Goal: Task Accomplishment & Management: Manage account settings

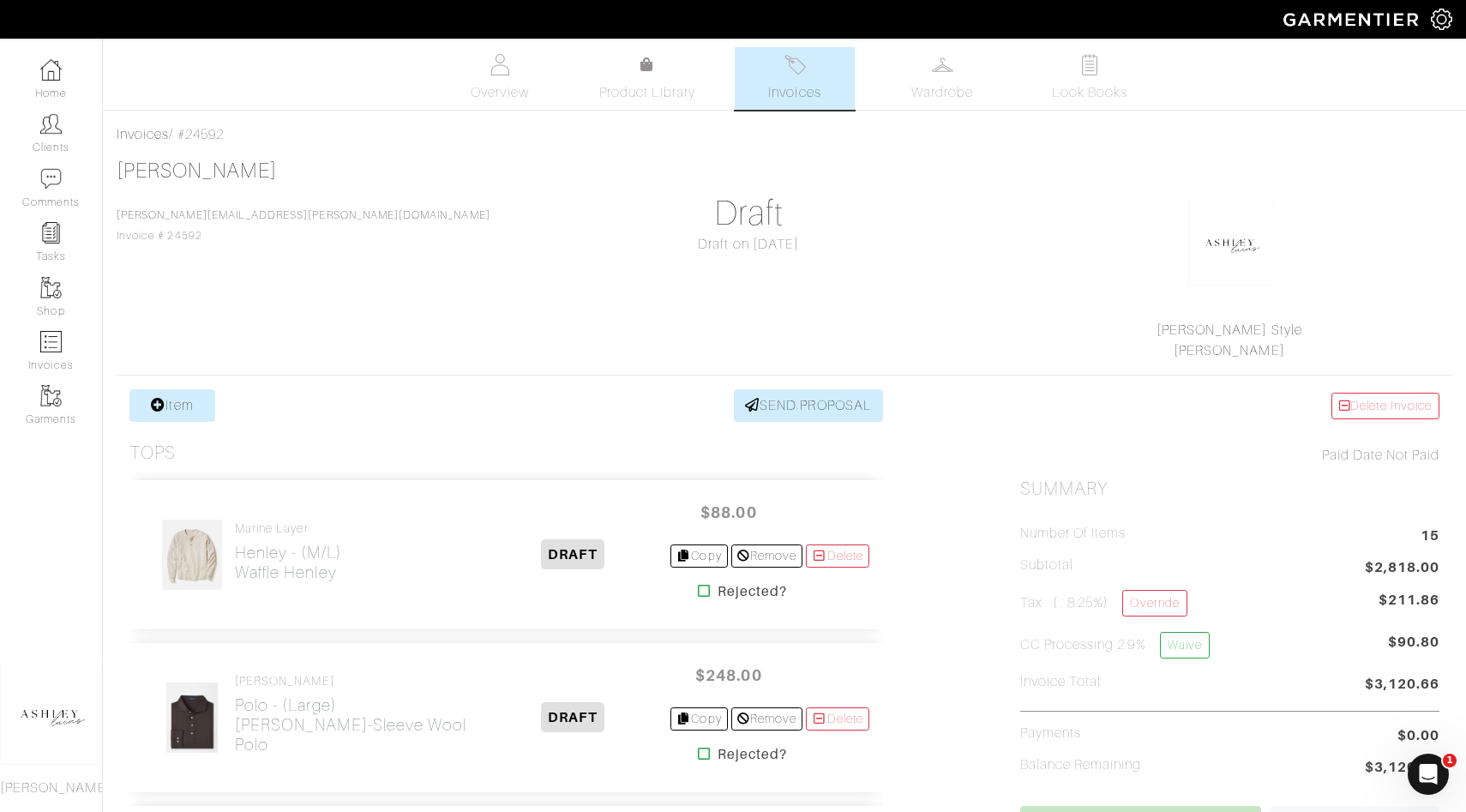
click at [1447, 15] on img at bounding box center [1442, 20] width 22 height 22
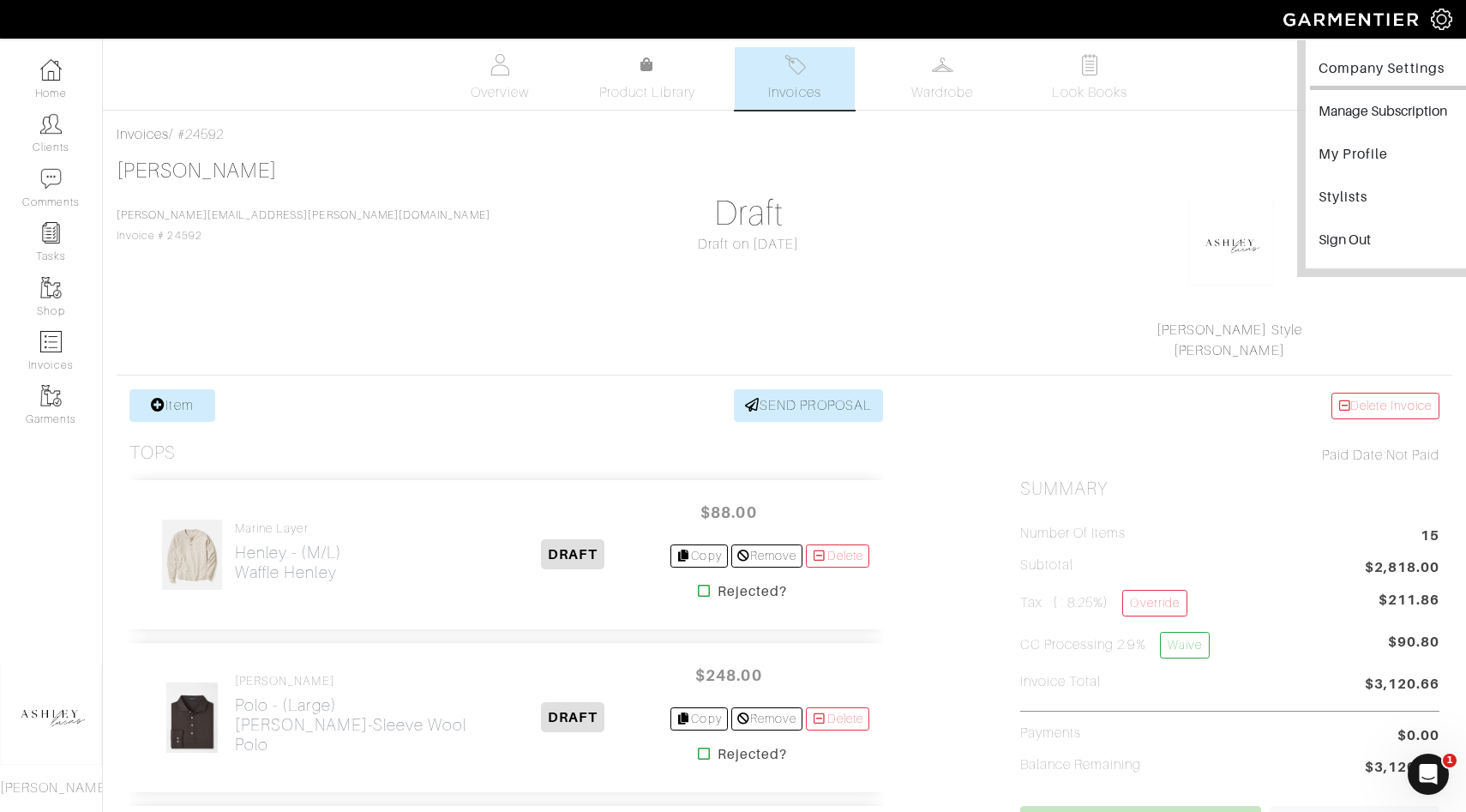
click at [1386, 87] on link "Company Settings" at bounding box center [1393, 70] width 167 height 38
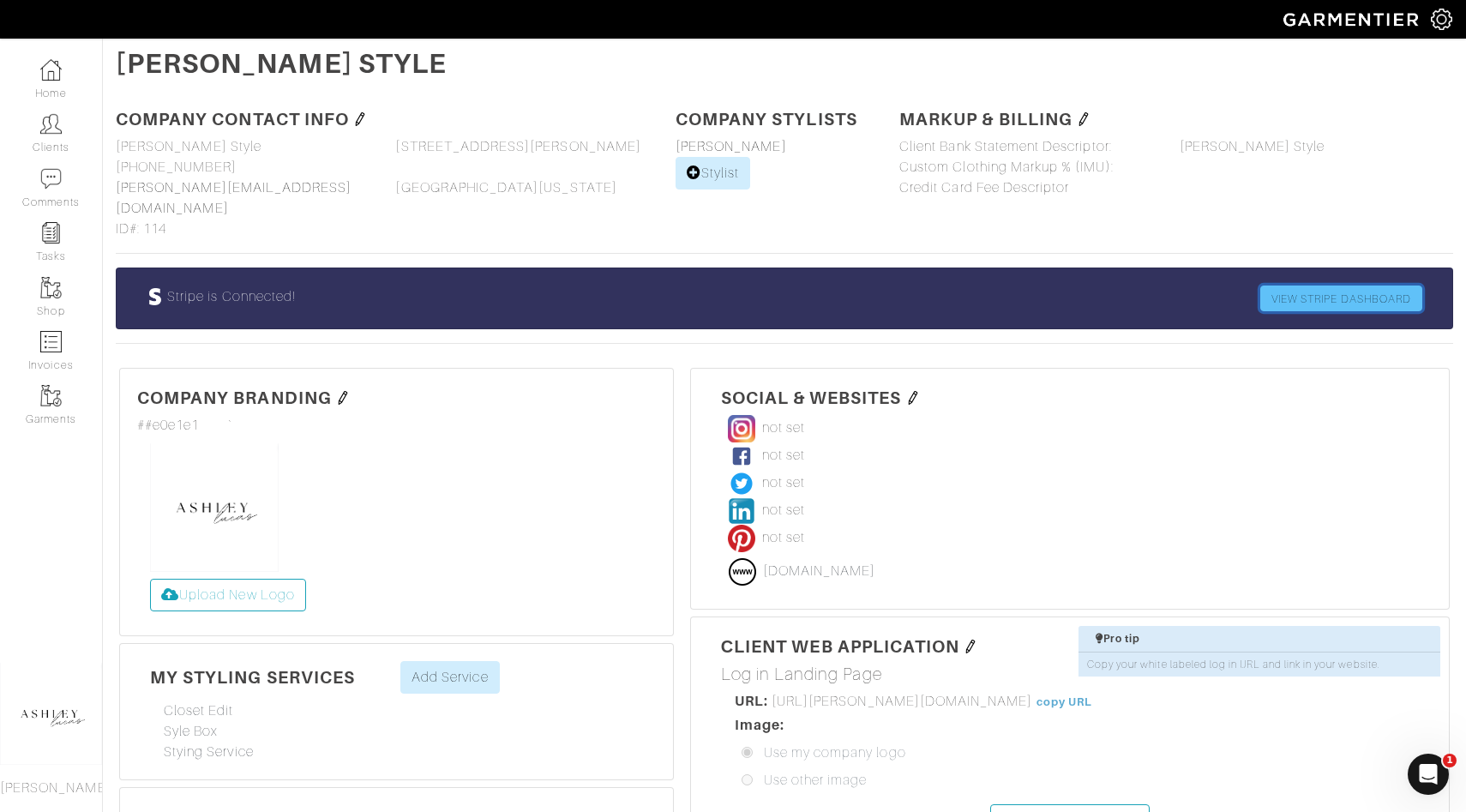
click at [1353, 285] on link "VIEW STRIPE DASHBOARD" at bounding box center [1342, 298] width 162 height 26
click at [82, 76] on link "Home" at bounding box center [50, 79] width 102 height 54
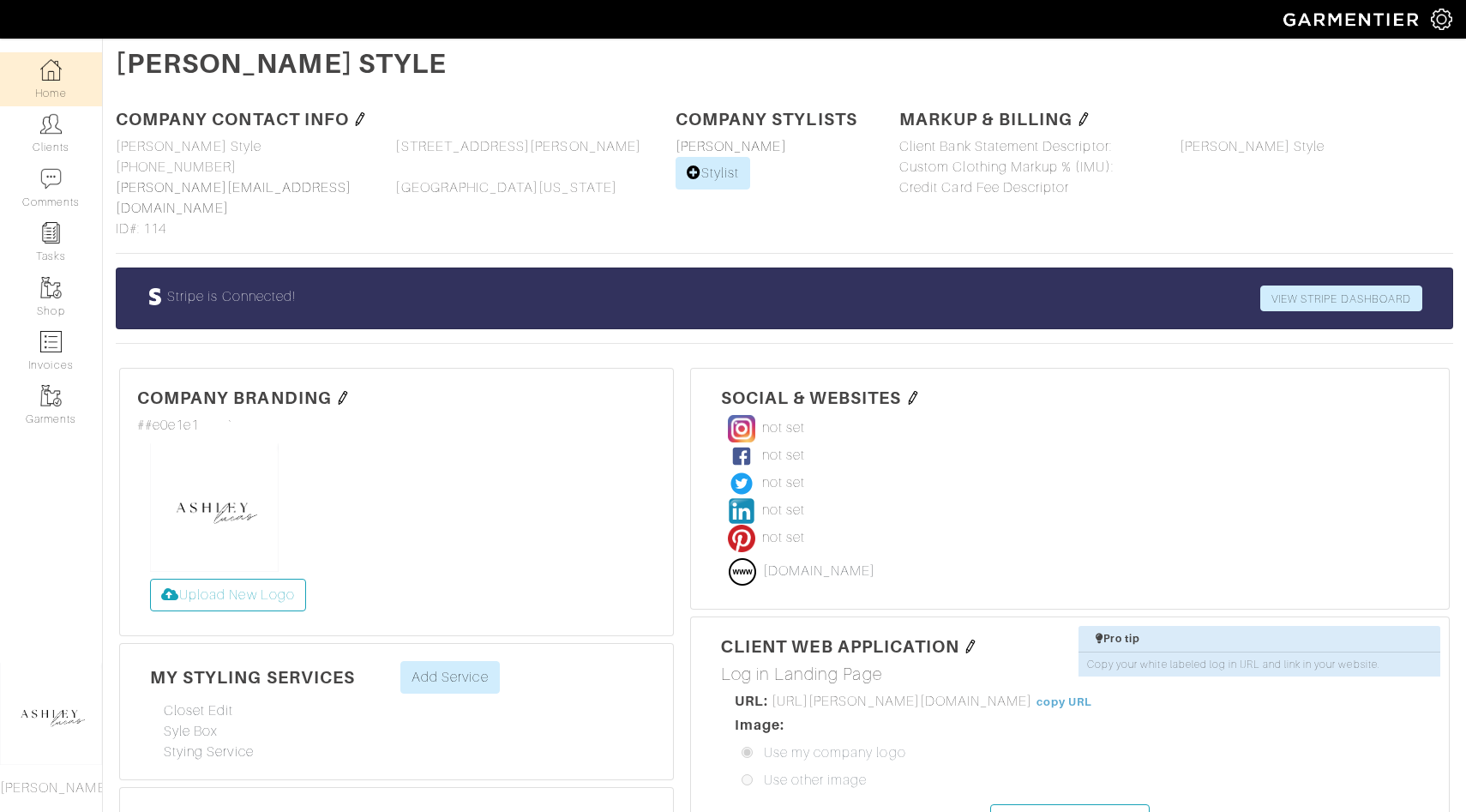
click at [82, 76] on link "Home" at bounding box center [50, 79] width 102 height 54
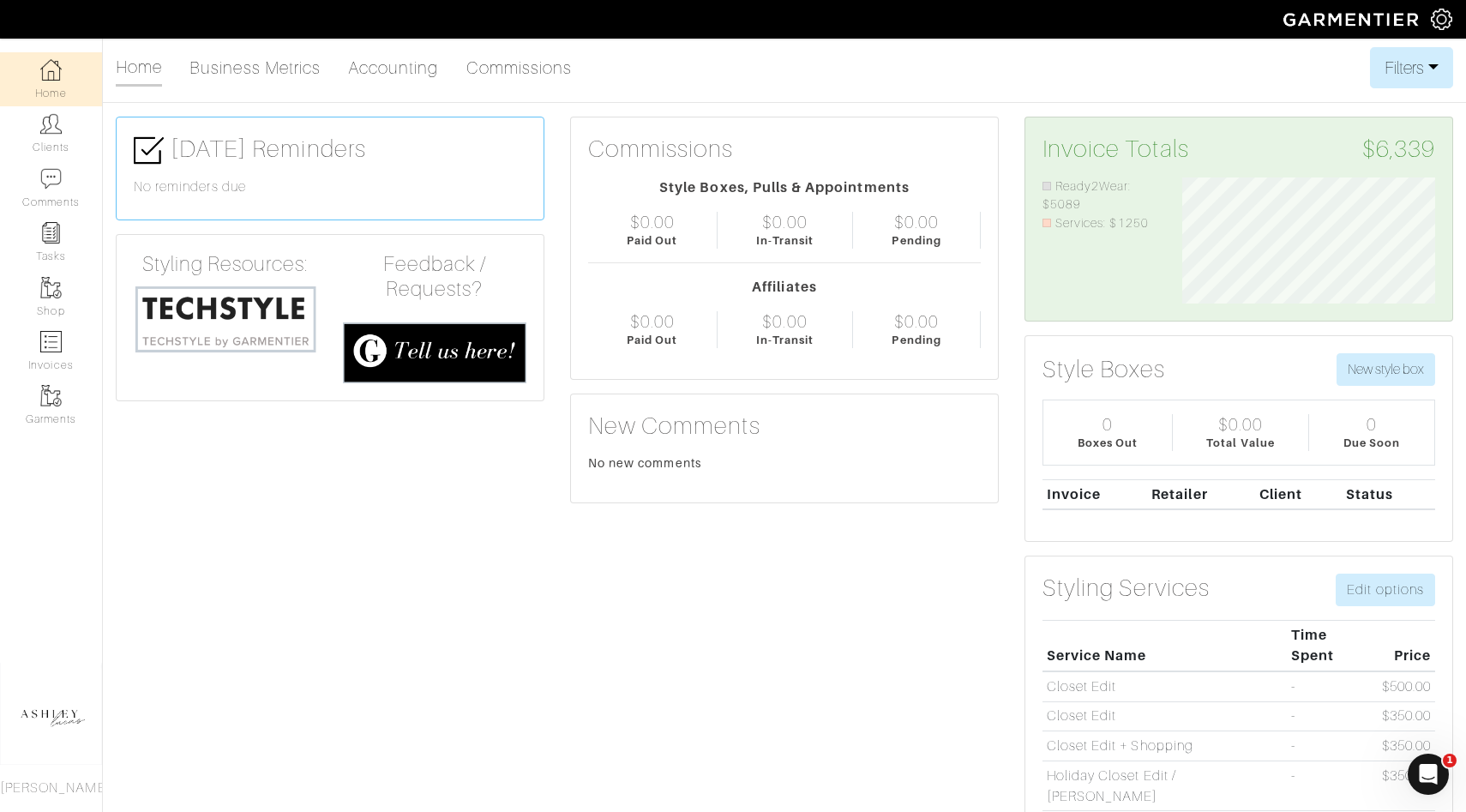
scroll to position [126, 278]
click at [57, 340] on img at bounding box center [51, 341] width 22 height 22
select select
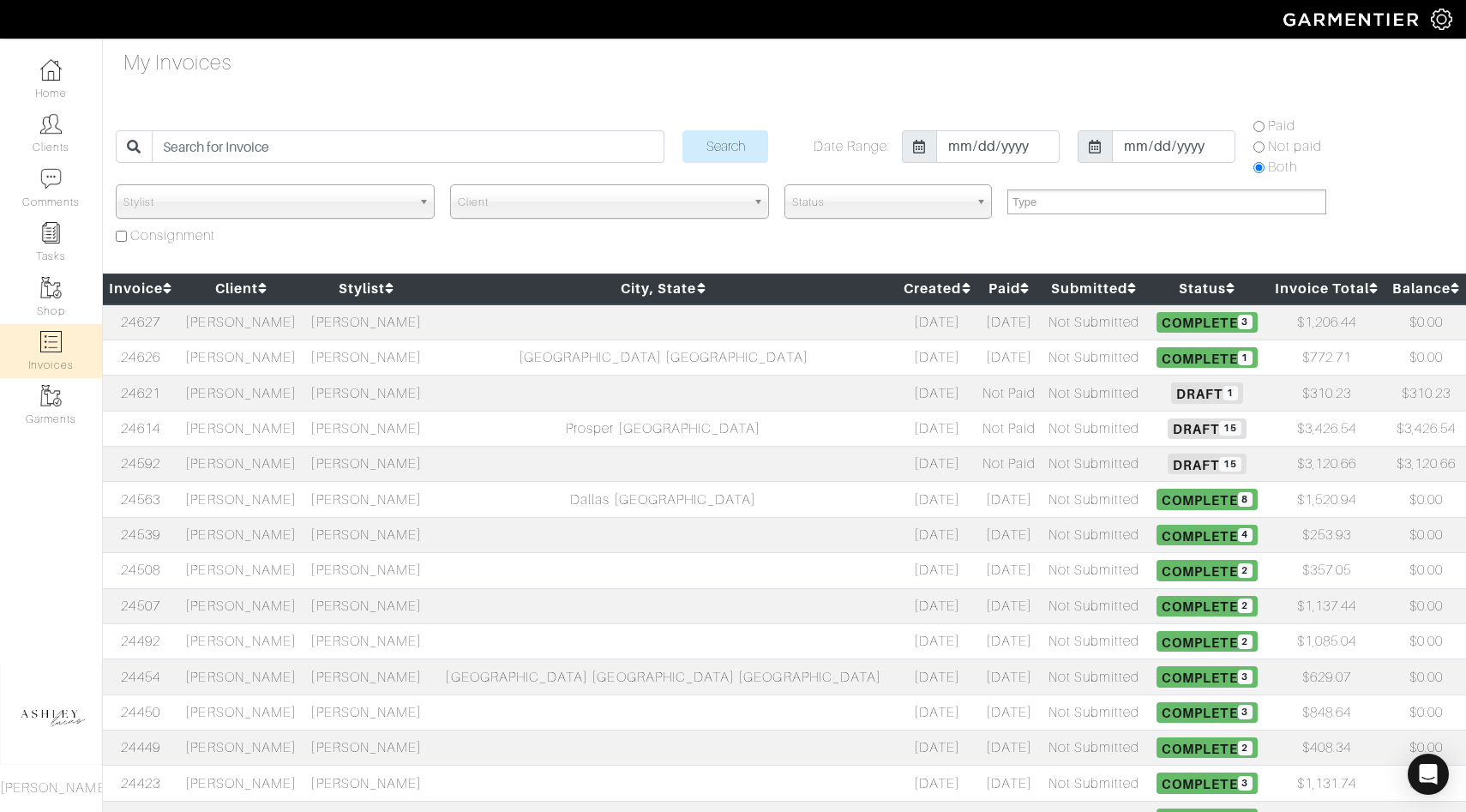
click at [1219, 459] on span "15" at bounding box center [1230, 464] width 22 height 15
select select
click at [1157, 503] on span "Complete 8" at bounding box center [1207, 498] width 101 height 21
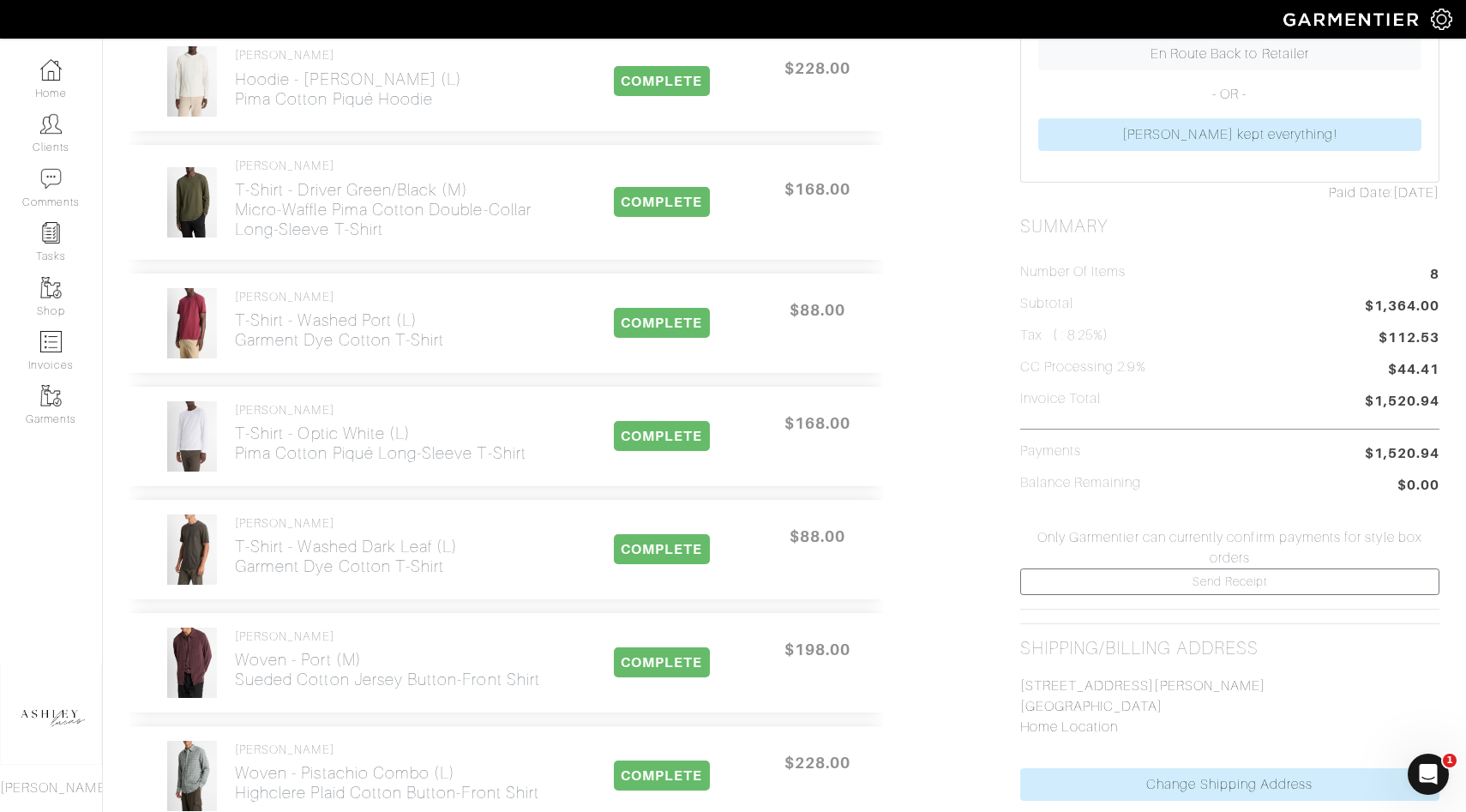
scroll to position [668, 0]
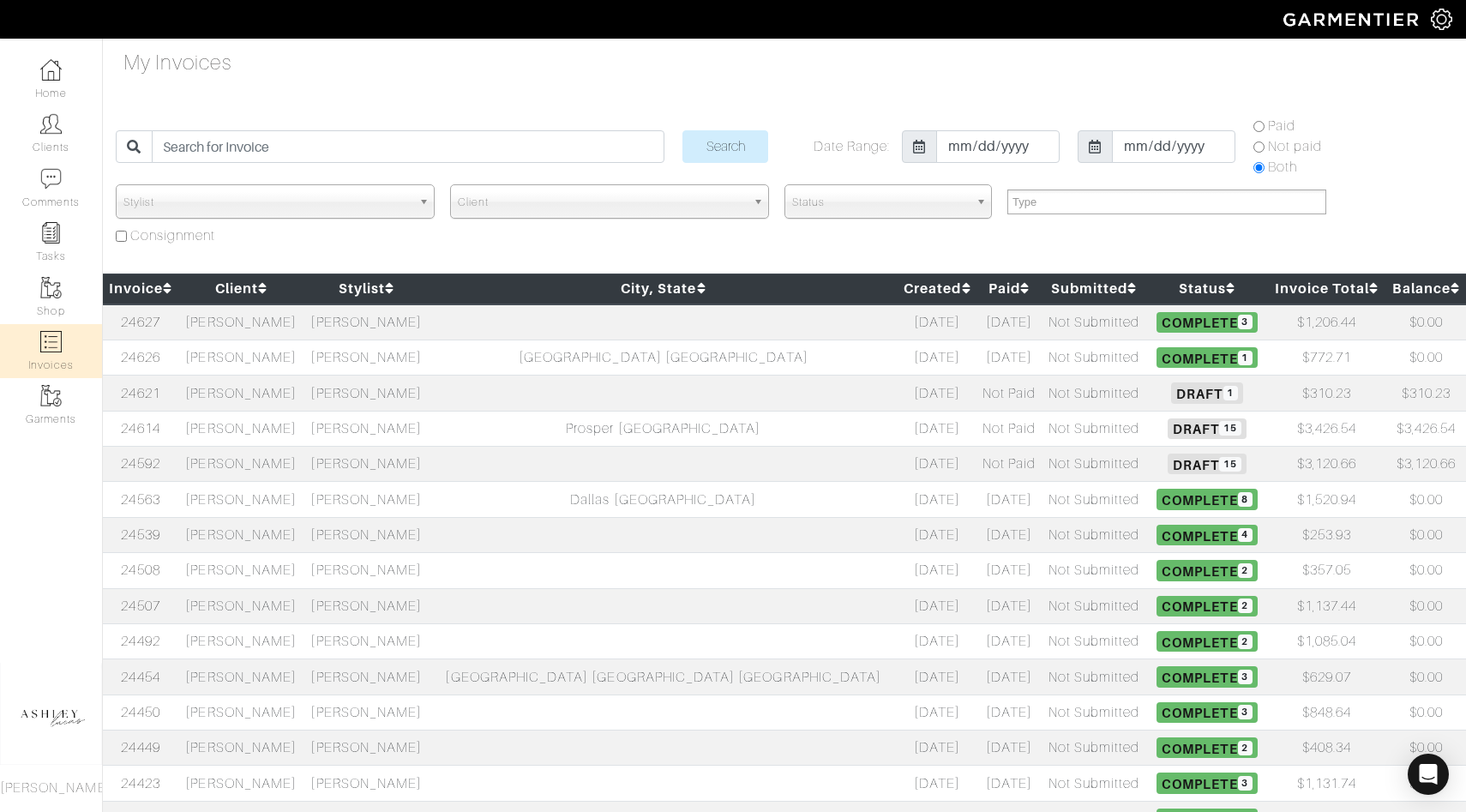
select select
click at [1168, 466] on span "Draft 15" at bounding box center [1206, 463] width 78 height 21
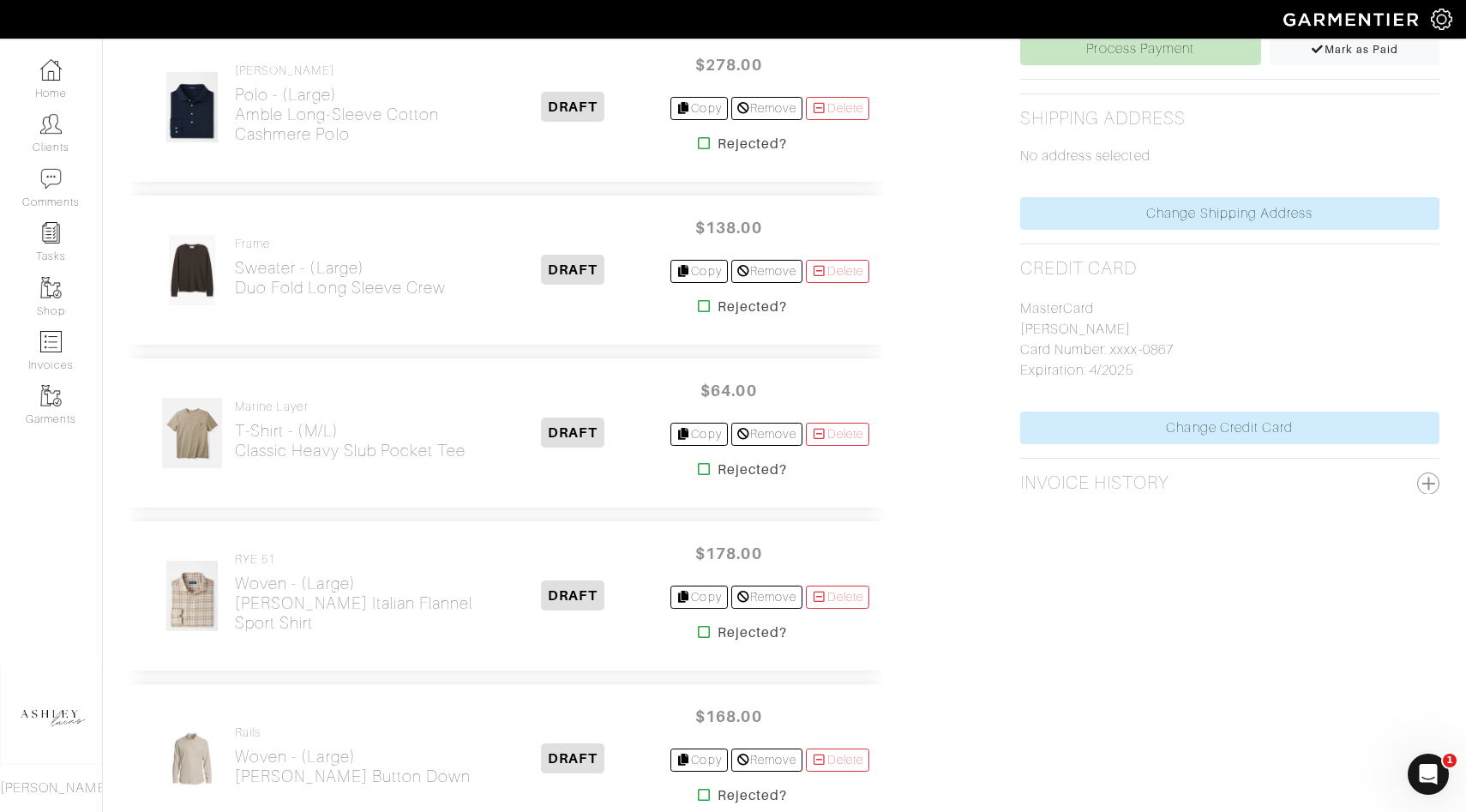
scroll to position [773, 0]
click at [1082, 350] on p "MasterCard [PERSON_NAME] Card Number: xxxx-0867 Expiration: 4/2025" at bounding box center [1230, 339] width 420 height 82
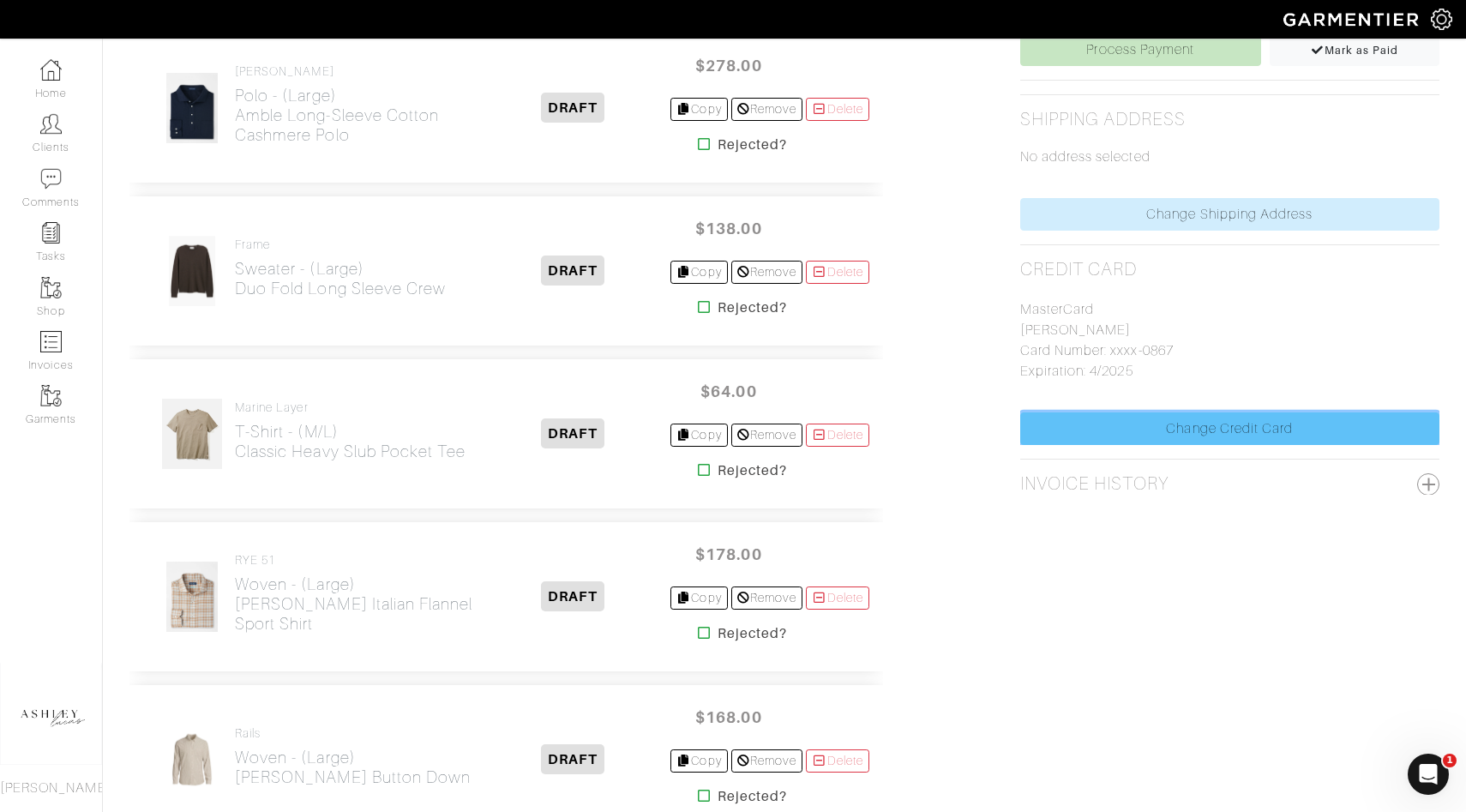
click at [1185, 420] on link "Change Credit Card" at bounding box center [1230, 428] width 420 height 33
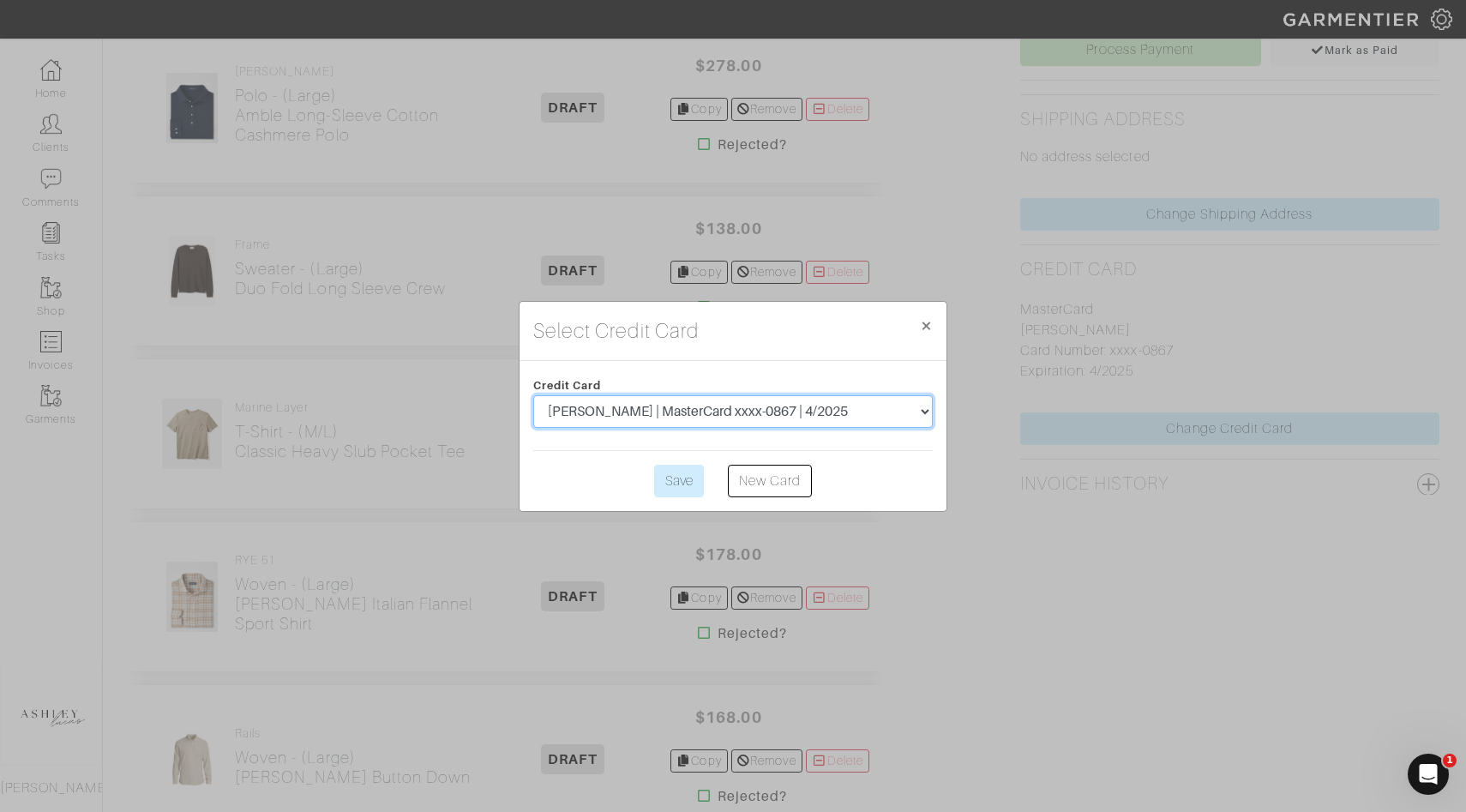
click at [785, 420] on select "[PERSON_NAME] | MasterCard xxxx-0867 | 4/2025 [PERSON_NAME] | Visa xxxx-9518 | …" at bounding box center [733, 410] width 400 height 33
select select "4537"
drag, startPoint x: 760, startPoint y: 447, endPoint x: 668, endPoint y: 487, distance: 100.3
click at [668, 487] on input "Save" at bounding box center [679, 480] width 49 height 33
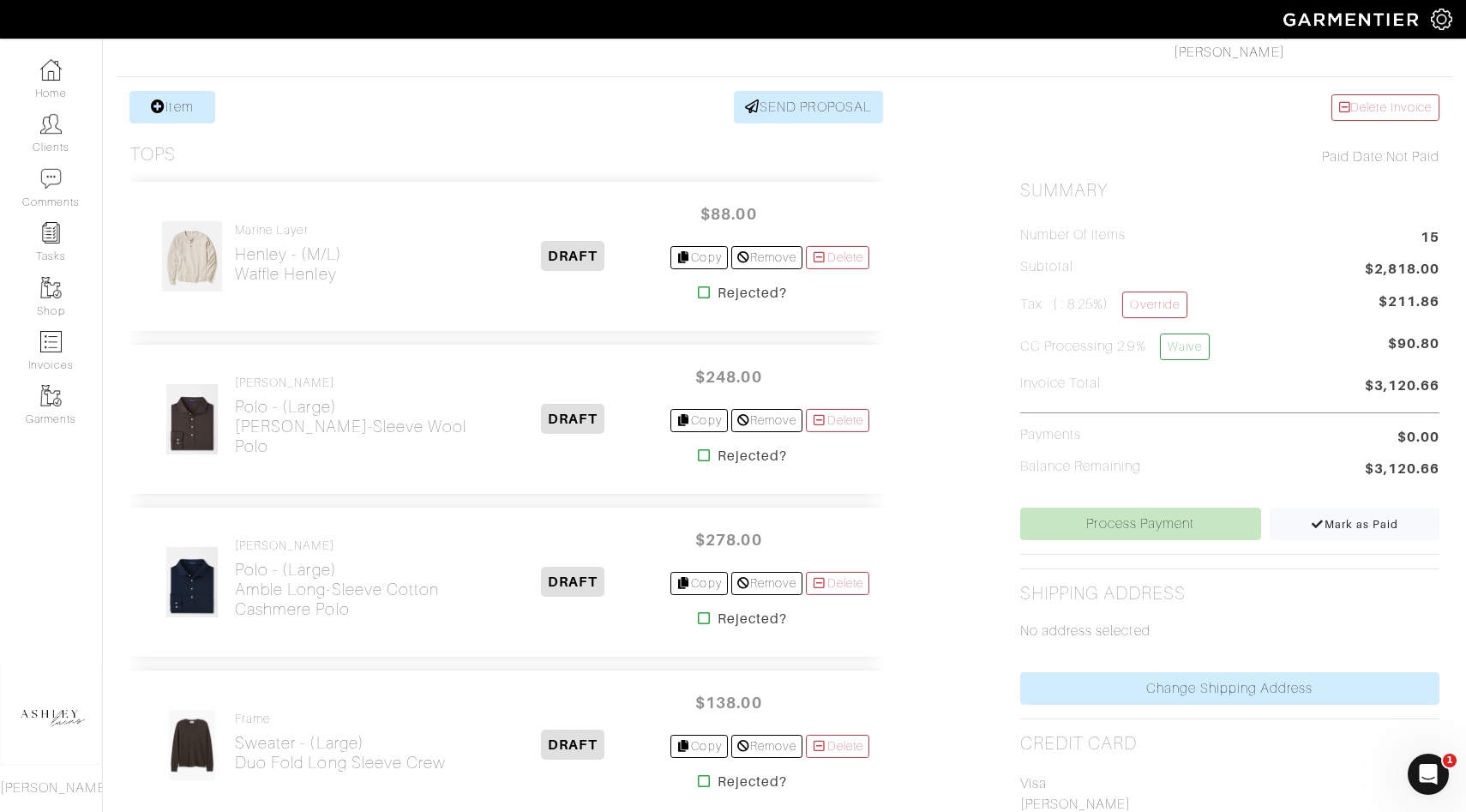
scroll to position [513, 0]
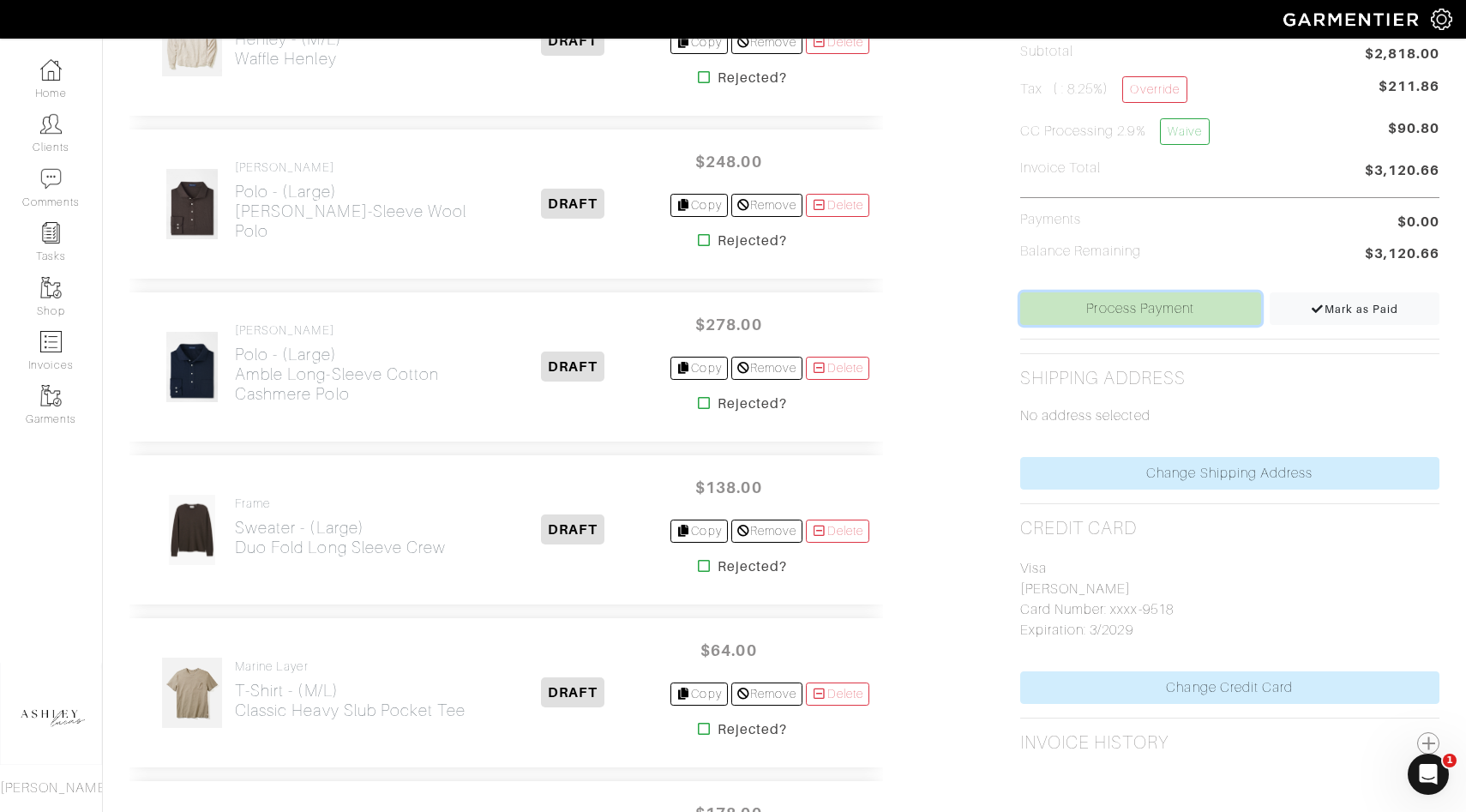
click at [1148, 314] on link "Process Payment" at bounding box center [1141, 308] width 241 height 33
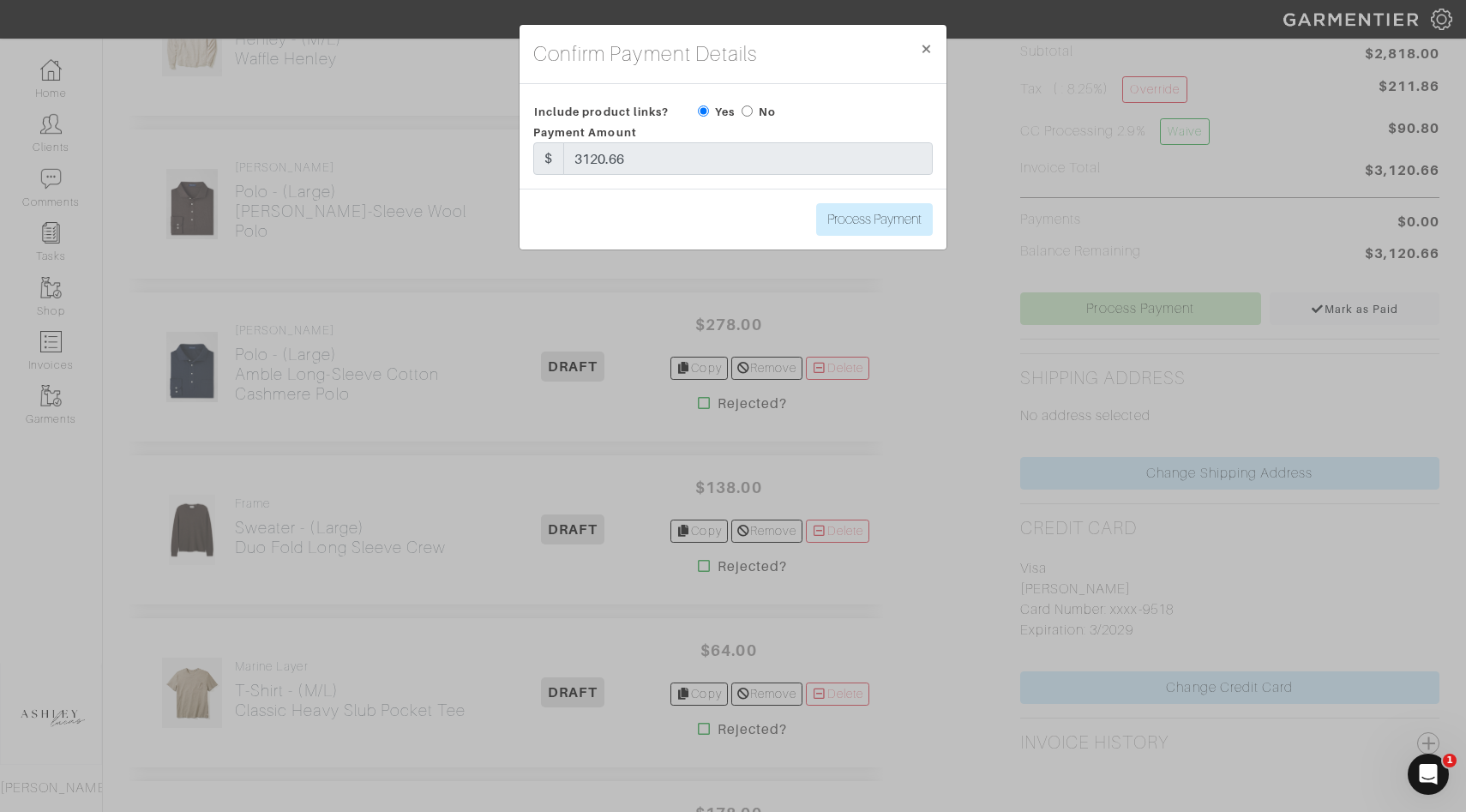
click at [741, 114] on input "radio" at bounding box center [746, 111] width 11 height 11
radio input "true"
click at [851, 224] on input "Process Payment" at bounding box center [875, 219] width 116 height 33
type input "Process Payment"
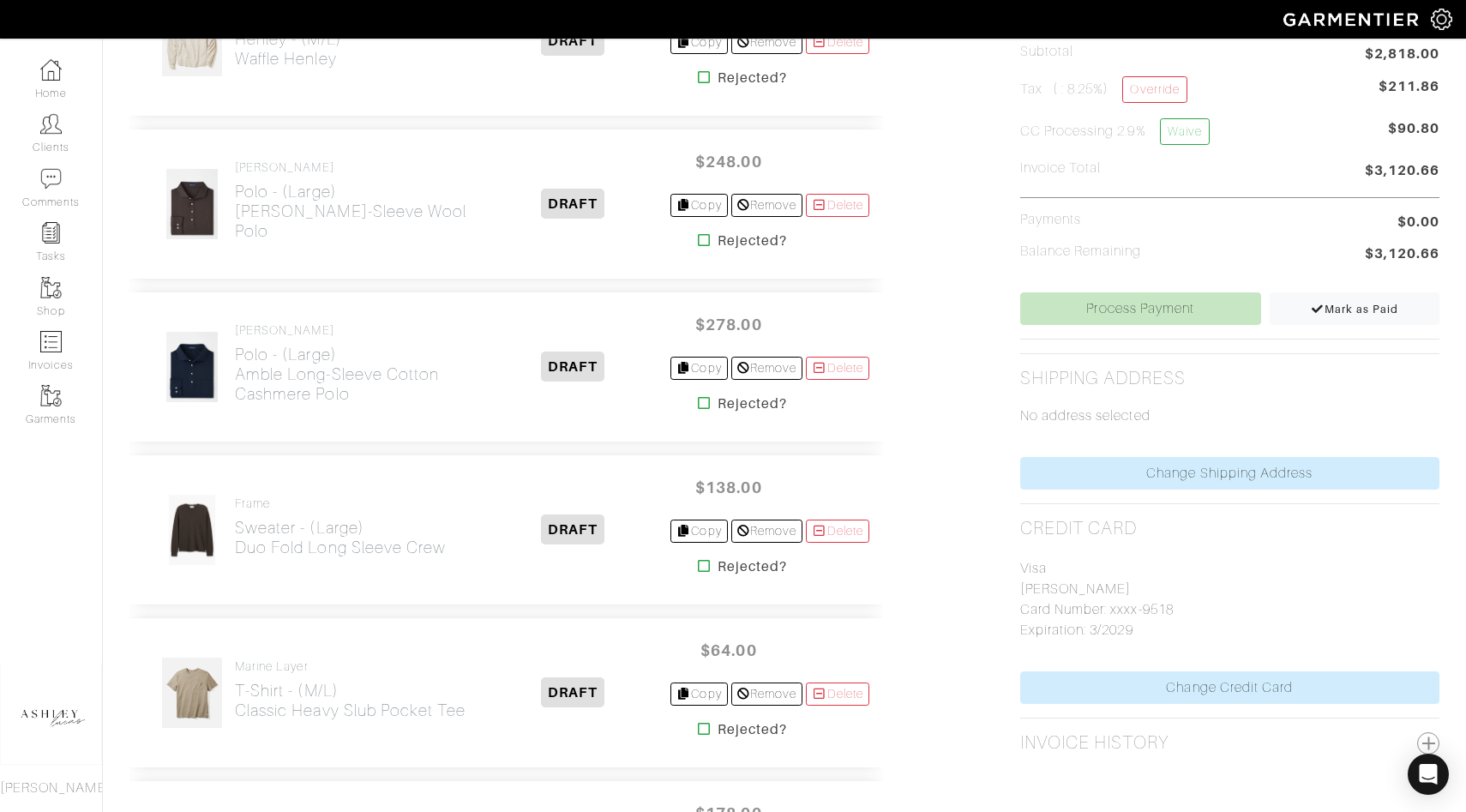
scroll to position [0, 0]
